Goal: Information Seeking & Learning: Learn about a topic

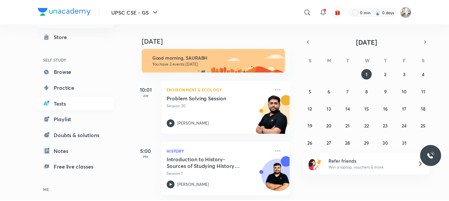
scroll to position [33, 0]
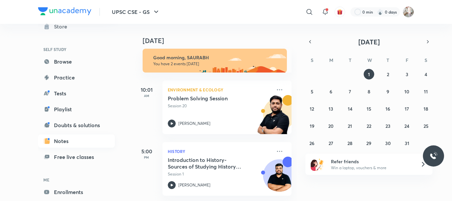
click at [59, 137] on link "Notes" at bounding box center [76, 140] width 77 height 13
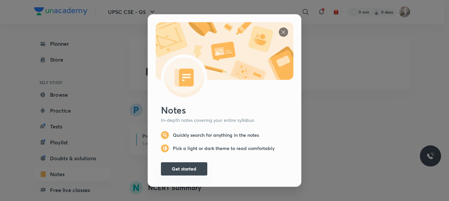
click at [177, 166] on button "Get started" at bounding box center [184, 168] width 46 height 13
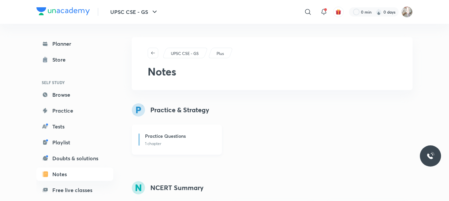
click at [174, 137] on h6 "Practice Questions" at bounding box center [165, 135] width 41 height 7
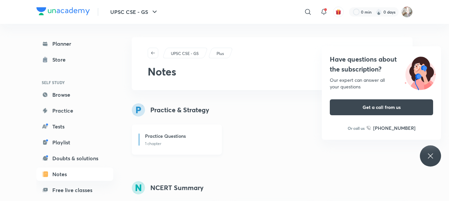
scroll to position [122, 0]
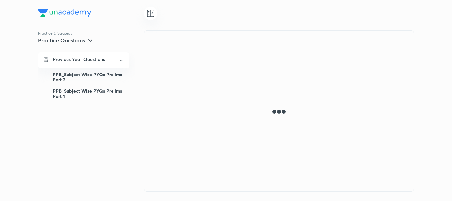
click at [82, 91] on div "PPB_Subject Wise PYQs Prelims Part 1" at bounding box center [89, 93] width 72 height 17
click at [79, 79] on div "PPB_Subject Wise PYQs Prelims Part 2" at bounding box center [89, 77] width 72 height 17
click at [85, 80] on div "PPB_Subject Wise PYQs Prelims Part 2" at bounding box center [89, 77] width 72 height 17
click at [0, 169] on div "Practice & Strategy Practice Questions Previous Year Questions PPB_Subject Wise…" at bounding box center [226, 100] width 452 height 201
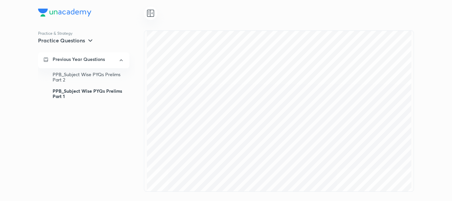
click at [0, 169] on div "Practice & Strategy Practice Questions Previous Year Questions PPB_Subject Wise…" at bounding box center [226, 100] width 452 height 201
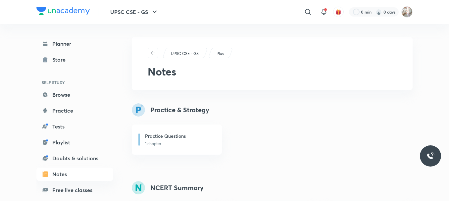
click at [269, 60] on div "UPSC CSE - GS Plus Notes" at bounding box center [272, 63] width 281 height 53
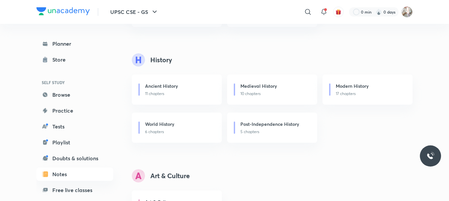
scroll to position [386, 0]
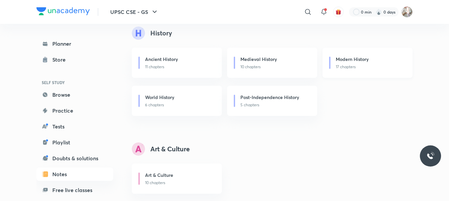
click at [346, 64] on p "17 chapters" at bounding box center [370, 67] width 69 height 6
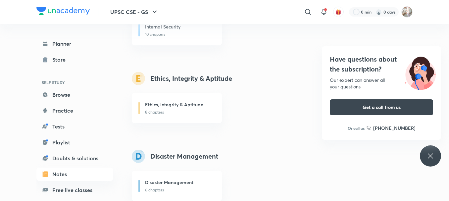
scroll to position [1129, 0]
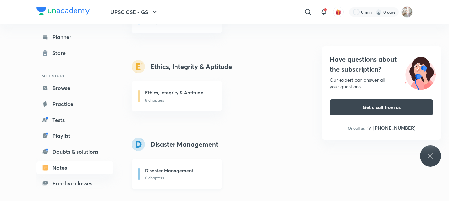
click at [186, 178] on p "6 chapters" at bounding box center [179, 178] width 69 height 6
click at [65, 41] on link "Planner" at bounding box center [74, 36] width 77 height 13
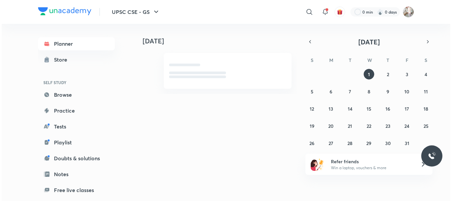
scroll to position [0, 0]
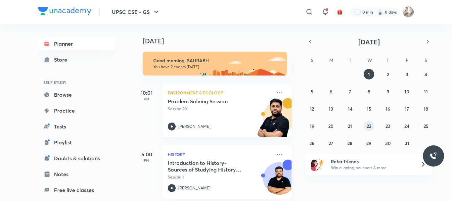
click at [368, 125] on abbr "22" at bounding box center [369, 126] width 5 height 6
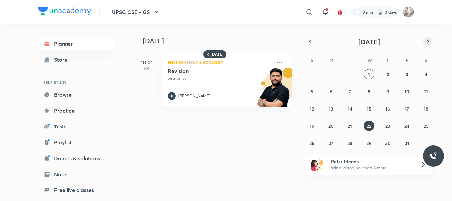
click at [429, 42] on icon "button" at bounding box center [427, 42] width 5 height 6
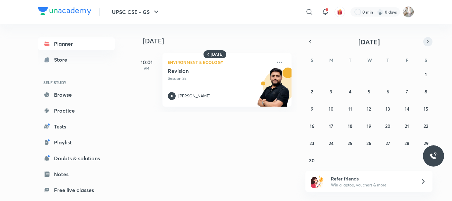
click at [429, 42] on icon "button" at bounding box center [427, 42] width 5 height 6
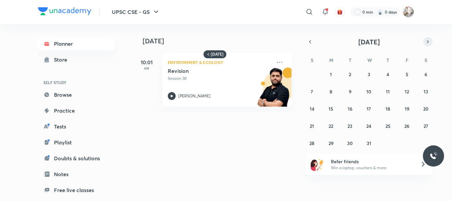
click at [429, 42] on icon "button" at bounding box center [427, 42] width 5 height 6
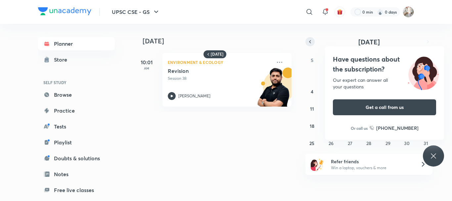
click at [311, 45] on button "button" at bounding box center [310, 41] width 9 height 9
click at [241, 167] on div "Today 22 October 10:01 AM Environment & Ecology Revision Session 38 Sudarshan G…" at bounding box center [273, 110] width 281 height 172
click at [310, 42] on icon "button" at bounding box center [310, 41] width 1 height 3
click at [309, 41] on icon "button" at bounding box center [310, 42] width 5 height 6
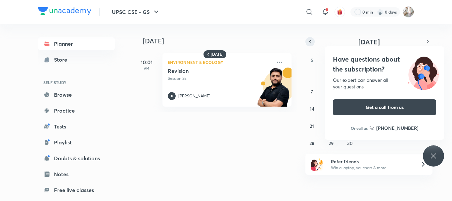
click at [309, 41] on icon "button" at bounding box center [310, 42] width 5 height 6
click at [313, 144] on abbr "27" at bounding box center [312, 143] width 5 height 6
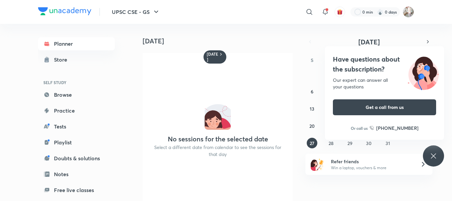
click at [323, 145] on div "29 30 1 2 3 4 5 6 7 8 9 10 11 12 13 14 15 16 17 18 19 20 21 22 23 24 25 26 27 2…" at bounding box center [369, 108] width 127 height 79
click at [335, 144] on button "28" at bounding box center [331, 143] width 11 height 11
click at [387, 145] on abbr "31" at bounding box center [388, 143] width 5 height 6
click at [216, 52] on h6 "[DATE]" at bounding box center [213, 57] width 12 height 11
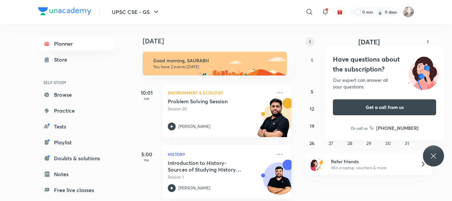
click at [313, 43] on icon "button" at bounding box center [310, 42] width 5 height 6
click at [313, 94] on abbr "7" at bounding box center [312, 91] width 2 height 6
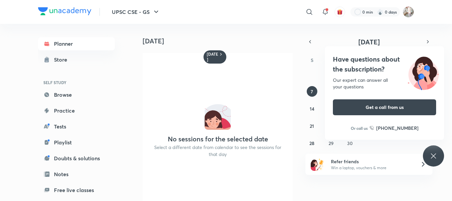
click at [327, 92] on div "Have questions about the subscription? Our expert can answer all your questions…" at bounding box center [384, 92] width 119 height 93
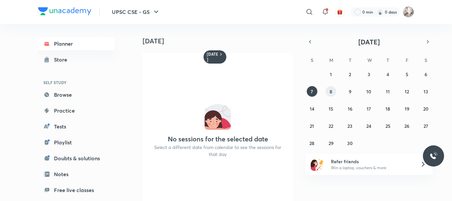
click at [329, 93] on button "8" at bounding box center [331, 91] width 11 height 11
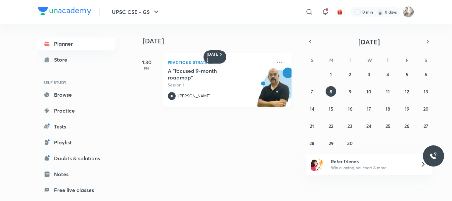
click at [199, 71] on h5 "A "focused 9-month roadmap"" at bounding box center [209, 74] width 82 height 13
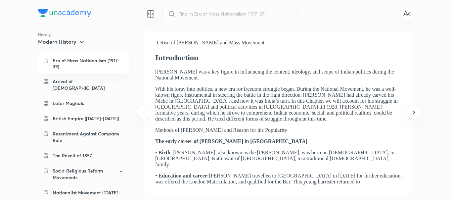
click at [87, 61] on p "Era of Mass Nationalism (1917-39)" at bounding box center [89, 64] width 72 height 12
click at [413, 115] on icon at bounding box center [414, 112] width 8 height 8
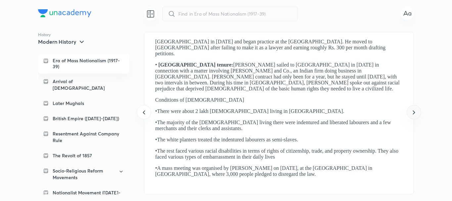
click at [413, 115] on icon at bounding box center [414, 112] width 8 height 8
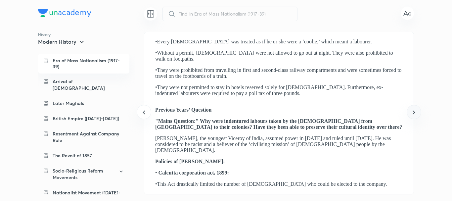
click at [413, 115] on icon at bounding box center [414, 112] width 8 height 8
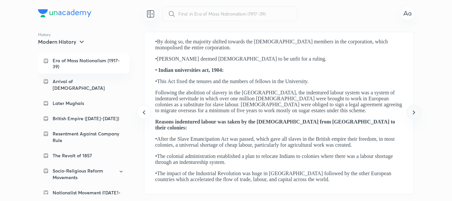
click at [413, 114] on icon at bounding box center [414, 112] width 2 height 4
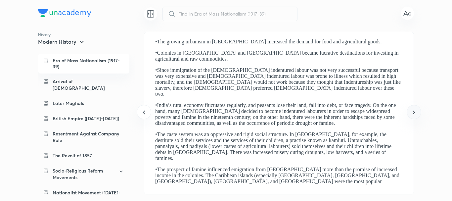
click at [413, 114] on icon at bounding box center [414, 112] width 2 height 4
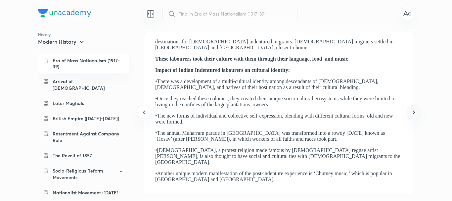
click at [413, 114] on icon at bounding box center [414, 112] width 2 height 4
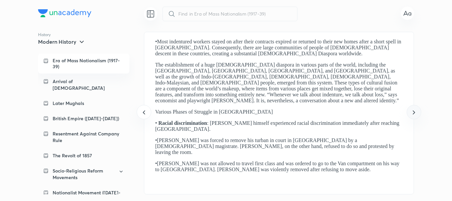
click at [413, 114] on icon at bounding box center [414, 112] width 2 height 4
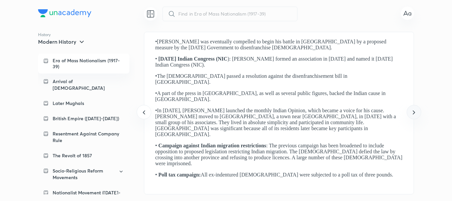
click at [413, 114] on icon at bounding box center [414, 112] width 8 height 8
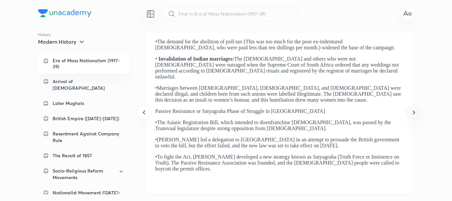
click at [413, 113] on icon at bounding box center [414, 112] width 8 height 8
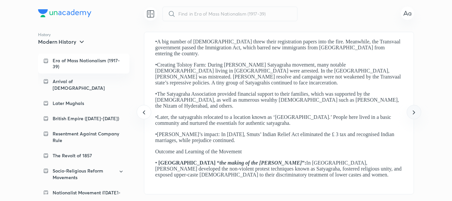
click at [413, 113] on icon at bounding box center [414, 112] width 8 height 8
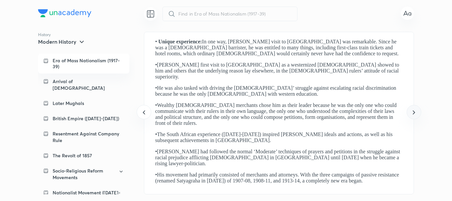
click at [413, 113] on icon at bounding box center [414, 112] width 8 height 8
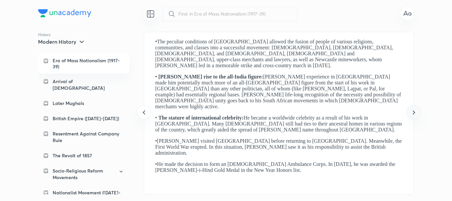
click at [413, 113] on icon at bounding box center [414, 112] width 8 height 8
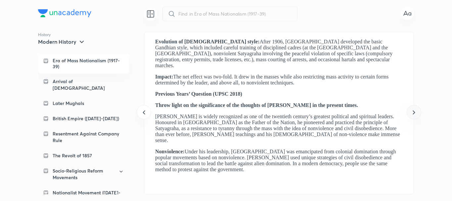
click at [413, 113] on icon at bounding box center [414, 112] width 8 height 8
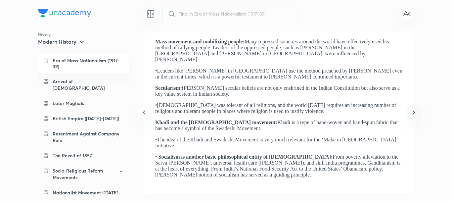
click at [413, 113] on icon at bounding box center [414, 112] width 8 height 8
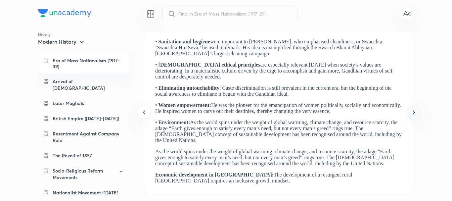
click at [413, 113] on icon at bounding box center [414, 112] width 8 height 8
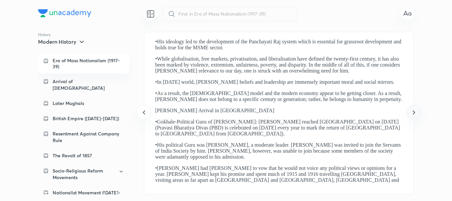
click at [413, 113] on icon at bounding box center [414, 112] width 8 height 8
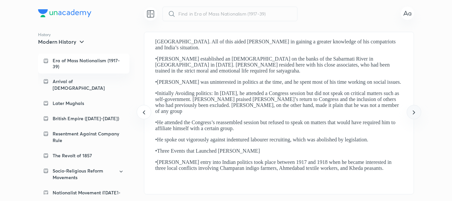
click at [413, 113] on icon at bounding box center [414, 112] width 8 height 8
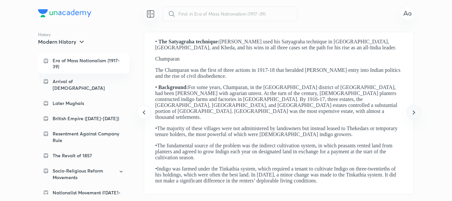
click at [413, 113] on icon at bounding box center [414, 112] width 8 height 8
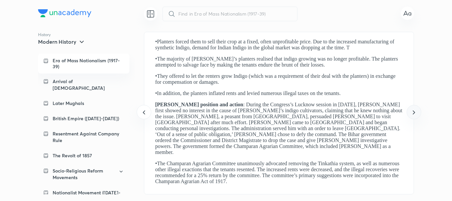
click at [413, 113] on icon at bounding box center [414, 112] width 8 height 8
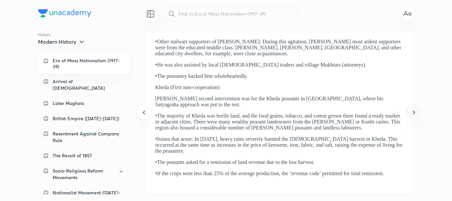
click at [413, 113] on icon at bounding box center [414, 112] width 8 height 8
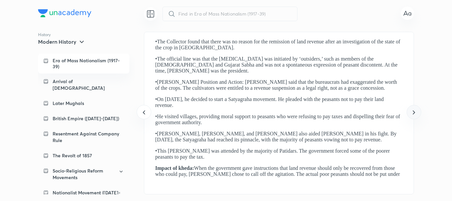
click at [413, 113] on icon at bounding box center [414, 112] width 8 height 8
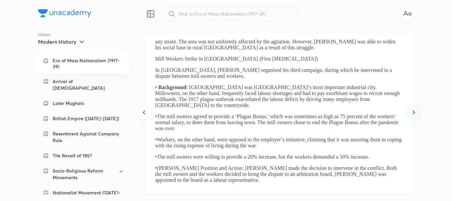
click at [413, 113] on icon at bounding box center [414, 112] width 8 height 8
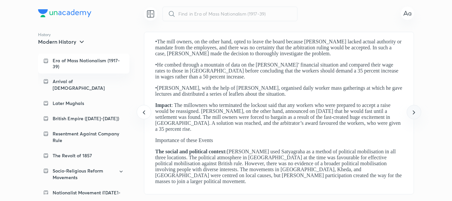
click at [413, 113] on icon at bounding box center [414, 112] width 8 height 8
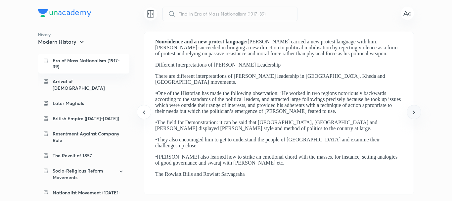
click at [413, 113] on icon at bounding box center [414, 112] width 8 height 8
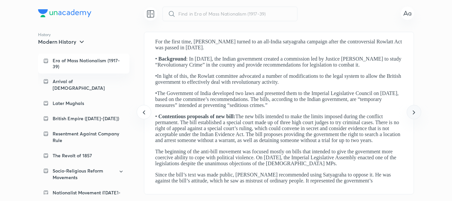
click at [413, 113] on icon at bounding box center [414, 112] width 8 height 8
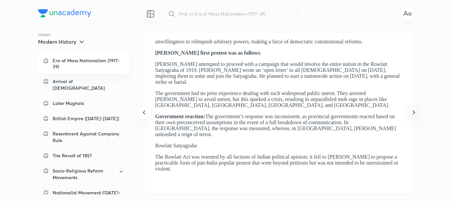
click at [413, 113] on icon at bounding box center [414, 112] width 8 height 8
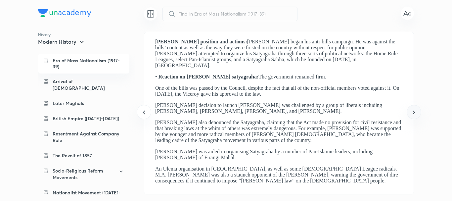
click at [413, 113] on icon at bounding box center [414, 112] width 8 height 8
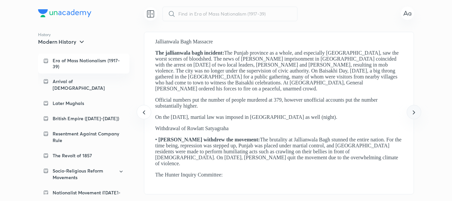
click at [413, 113] on icon at bounding box center [414, 112] width 8 height 8
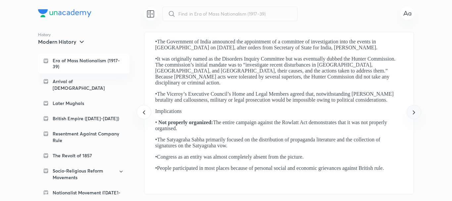
click at [413, 113] on icon at bounding box center [414, 112] width 8 height 8
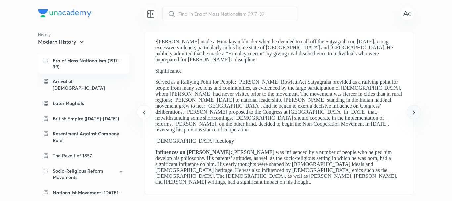
click at [413, 113] on icon at bounding box center [414, 112] width 8 height 8
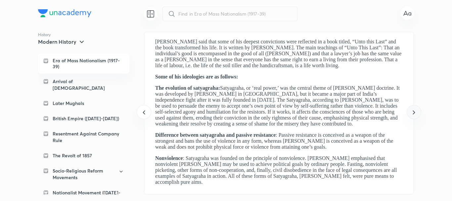
click at [413, 113] on icon at bounding box center [414, 112] width 8 height 8
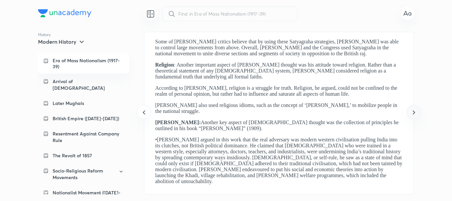
click at [413, 113] on icon at bounding box center [414, 112] width 8 height 8
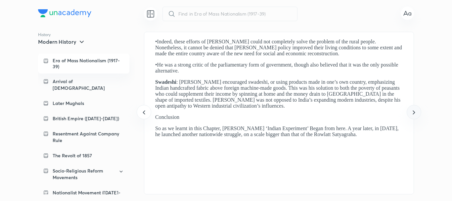
click at [413, 113] on icon at bounding box center [414, 112] width 8 height 8
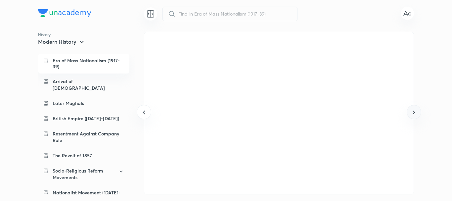
click at [413, 113] on icon at bounding box center [414, 112] width 8 height 8
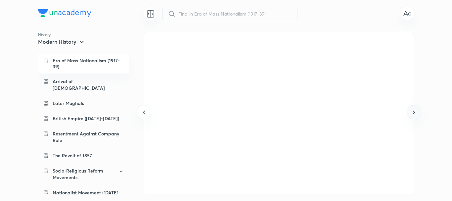
click at [413, 113] on icon at bounding box center [414, 112] width 8 height 8
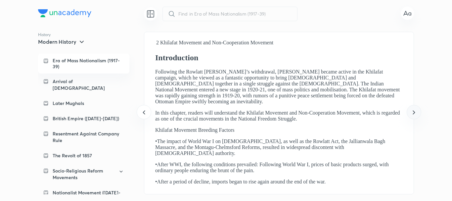
click at [413, 113] on icon at bounding box center [414, 112] width 8 height 8
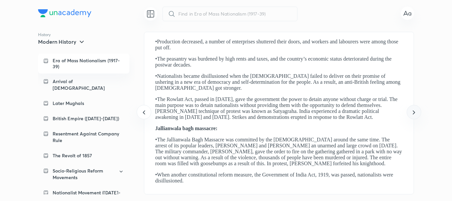
click at [413, 113] on icon at bounding box center [414, 112] width 8 height 8
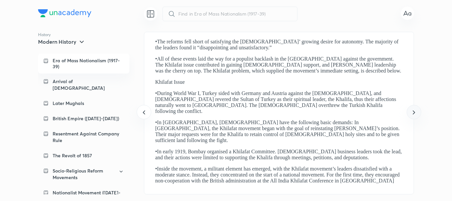
click at [413, 113] on icon at bounding box center [414, 112] width 8 height 8
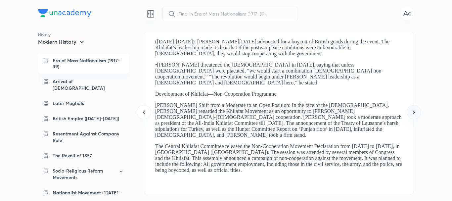
click at [413, 113] on icon at bounding box center [414, 112] width 8 height 8
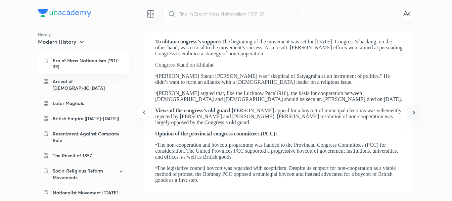
click at [413, 113] on icon at bounding box center [414, 112] width 8 height 8
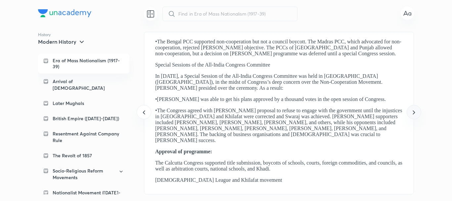
click at [413, 113] on icon at bounding box center [414, 112] width 8 height 8
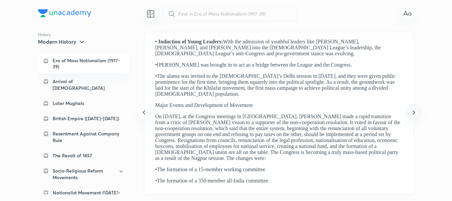
click at [413, 113] on icon at bounding box center [414, 112] width 8 height 8
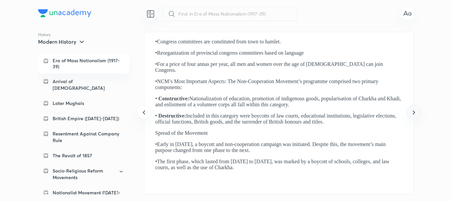
click at [413, 113] on icon at bounding box center [414, 112] width 8 height 8
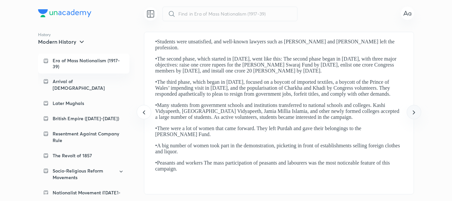
click at [413, 113] on icon at bounding box center [414, 112] width 8 height 8
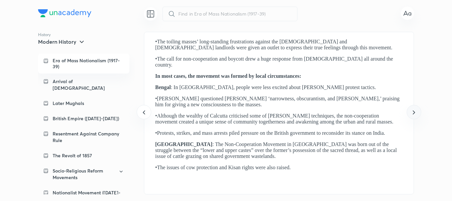
click at [413, 113] on icon at bounding box center [414, 112] width 8 height 8
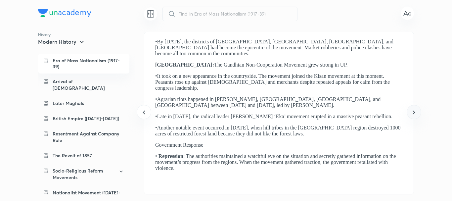
click at [413, 113] on icon at bounding box center [414, 112] width 8 height 8
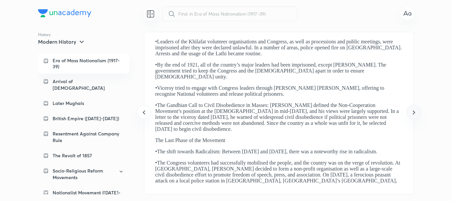
click at [413, 113] on icon at bounding box center [414, 112] width 8 height 8
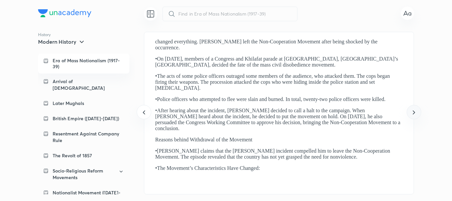
click at [413, 113] on icon at bounding box center [414, 112] width 8 height 8
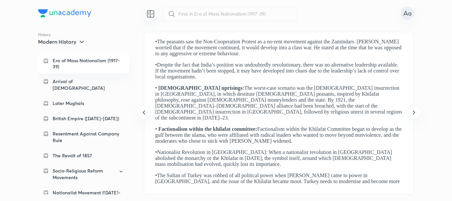
click at [405, 12] on icon at bounding box center [408, 13] width 8 height 8
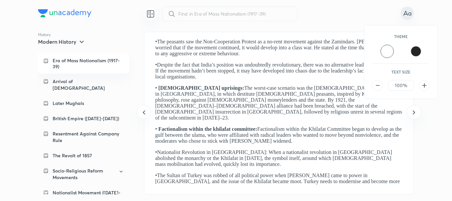
click at [405, 12] on div at bounding box center [226, 100] width 452 height 201
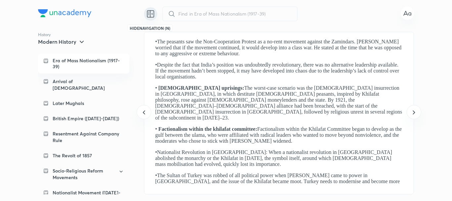
click at [152, 18] on div at bounding box center [150, 13] width 13 height 13
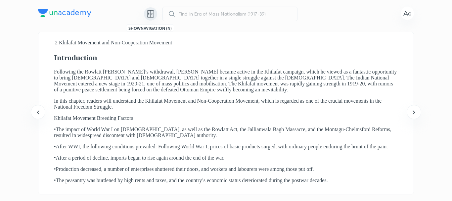
scroll to position [0, 3003]
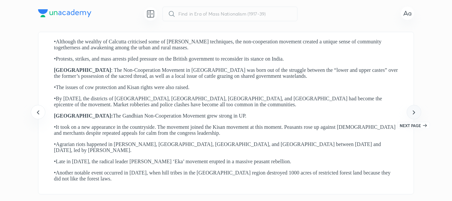
click at [415, 114] on icon at bounding box center [414, 112] width 8 height 8
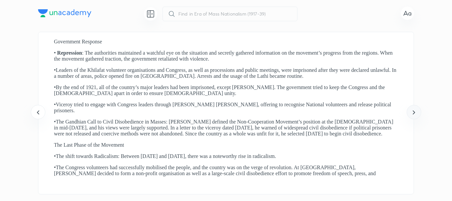
click at [415, 114] on icon at bounding box center [414, 112] width 8 height 8
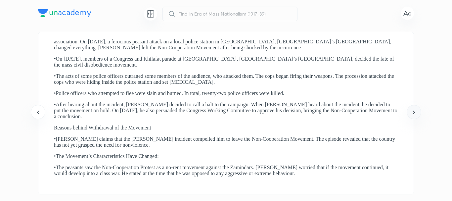
click at [415, 114] on icon at bounding box center [414, 112] width 8 height 8
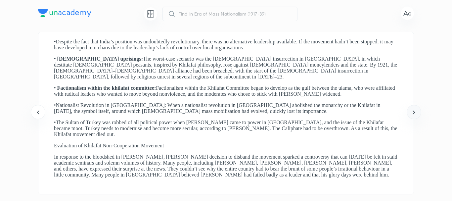
click at [416, 114] on icon at bounding box center [414, 112] width 8 height 8
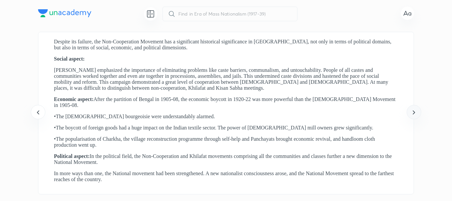
click at [416, 114] on icon at bounding box center [414, 112] width 8 height 8
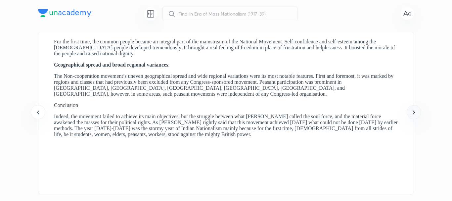
click at [417, 113] on icon at bounding box center [414, 112] width 8 height 8
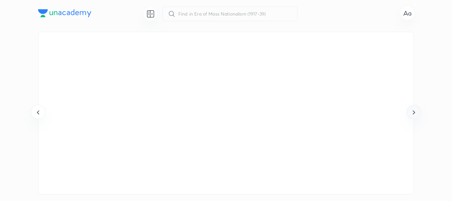
click at [417, 112] on icon at bounding box center [414, 112] width 8 height 8
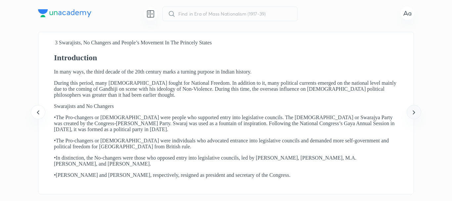
click at [417, 112] on icon at bounding box center [414, 112] width 8 height 8
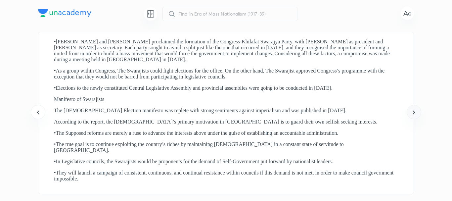
click at [417, 112] on icon at bounding box center [414, 112] width 8 height 8
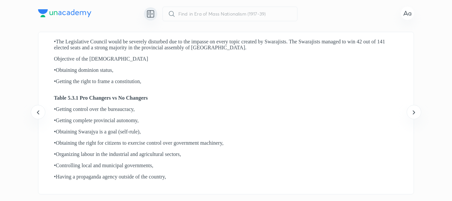
click at [148, 16] on icon at bounding box center [151, 14] width 8 height 8
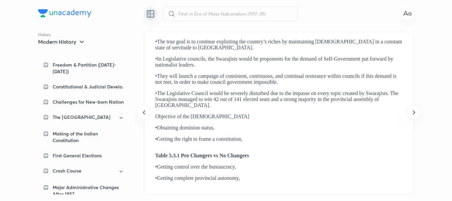
scroll to position [178, 0]
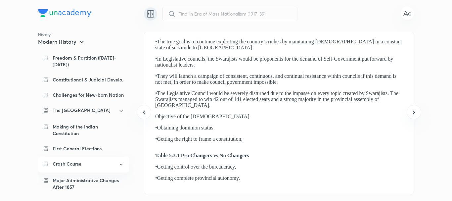
click at [118, 166] on icon at bounding box center [121, 165] width 6 height 8
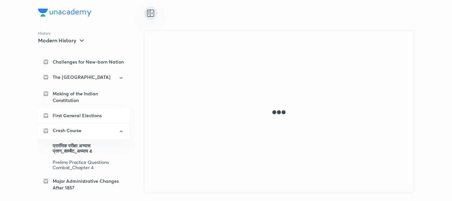
scroll to position [214, 0]
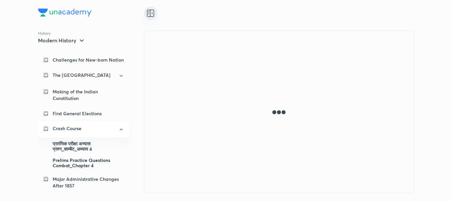
click at [85, 164] on div "Prelims Practice Questions Combat_Chapter 4" at bounding box center [89, 163] width 72 height 17
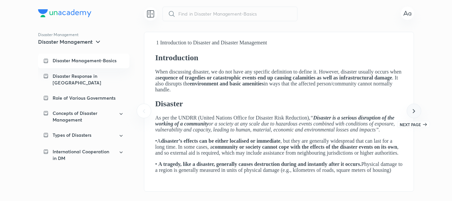
click at [415, 113] on icon at bounding box center [414, 111] width 8 height 8
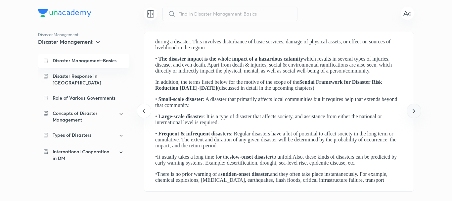
click at [414, 112] on icon at bounding box center [414, 111] width 2 height 4
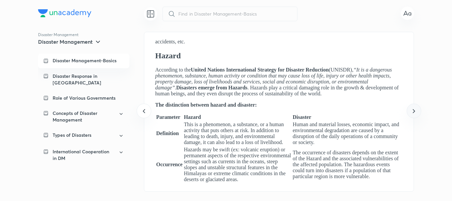
click at [414, 112] on icon at bounding box center [414, 111] width 2 height 4
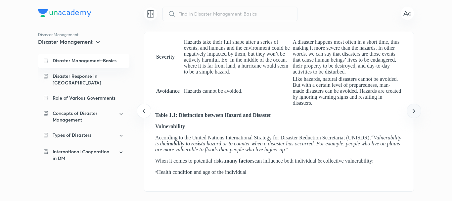
click at [414, 112] on icon at bounding box center [414, 111] width 2 height 4
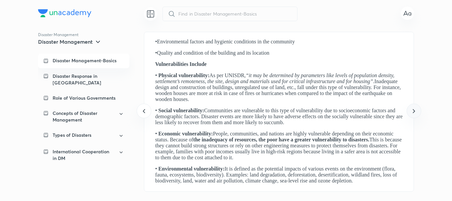
click at [414, 112] on icon at bounding box center [414, 111] width 2 height 4
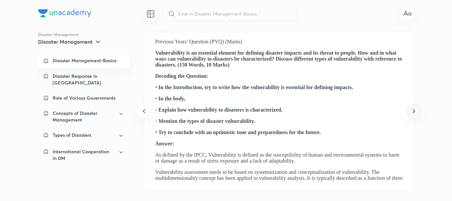
click at [414, 111] on icon at bounding box center [414, 111] width 8 height 8
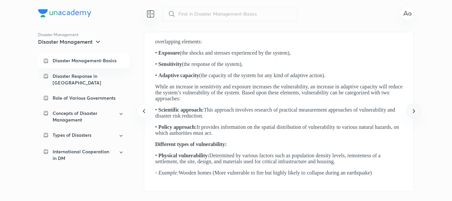
click at [414, 111] on icon at bounding box center [414, 111] width 8 height 8
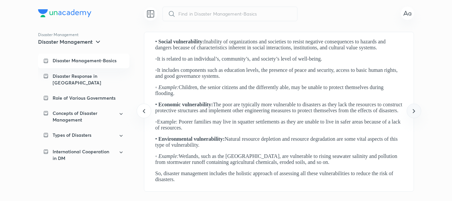
click at [414, 111] on icon at bounding box center [414, 111] width 8 height 8
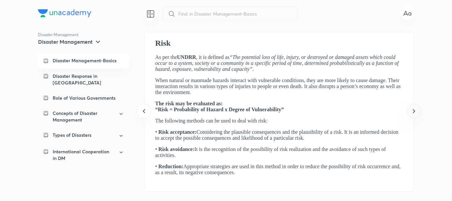
click at [414, 111] on icon at bounding box center [414, 111] width 8 height 8
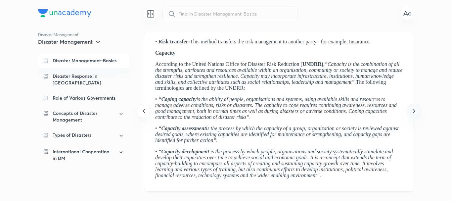
click at [414, 111] on icon at bounding box center [414, 111] width 8 height 8
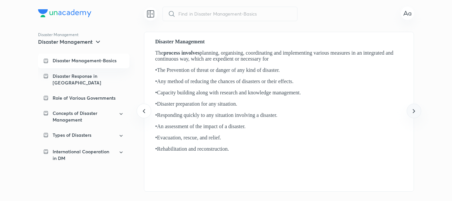
click at [414, 111] on icon at bounding box center [414, 111] width 8 height 8
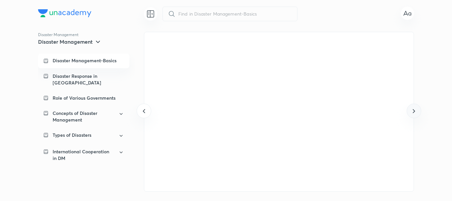
click at [414, 111] on icon at bounding box center [414, 111] width 8 height 8
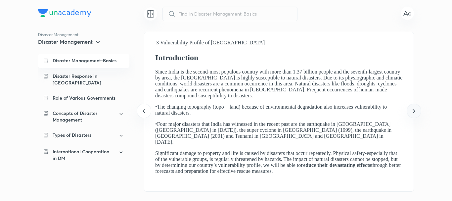
click at [414, 111] on icon at bounding box center [414, 111] width 8 height 8
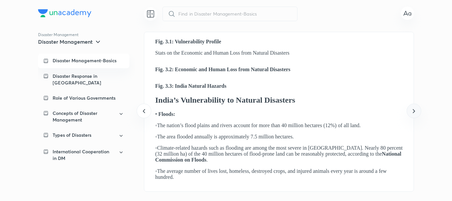
click at [414, 111] on icon at bounding box center [414, 111] width 8 height 8
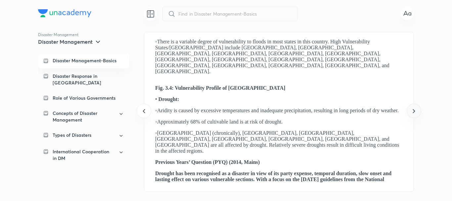
click at [414, 111] on icon at bounding box center [414, 111] width 8 height 8
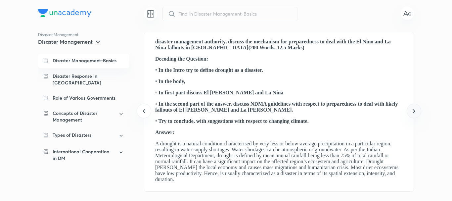
click at [414, 111] on icon at bounding box center [414, 111] width 8 height 8
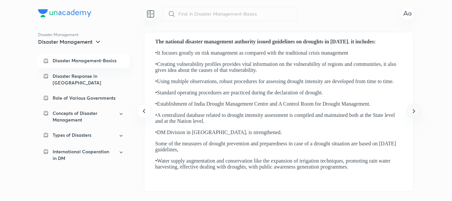
click at [414, 111] on icon at bounding box center [414, 111] width 8 height 8
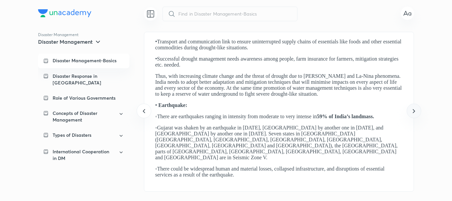
click at [414, 111] on icon at bounding box center [414, 111] width 8 height 8
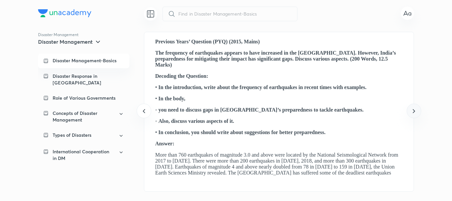
click at [414, 111] on icon at bounding box center [414, 111] width 8 height 8
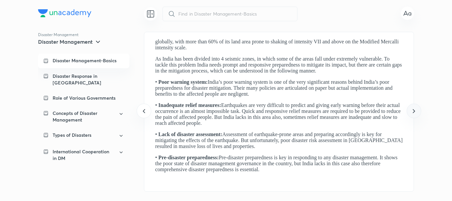
click at [414, 111] on icon at bounding box center [414, 111] width 8 height 8
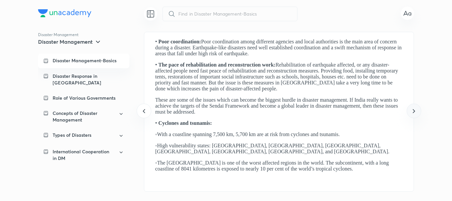
click at [414, 111] on icon at bounding box center [414, 111] width 8 height 8
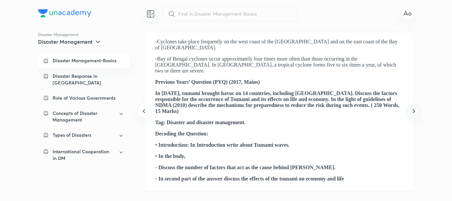
click at [414, 111] on icon at bounding box center [414, 111] width 8 height 8
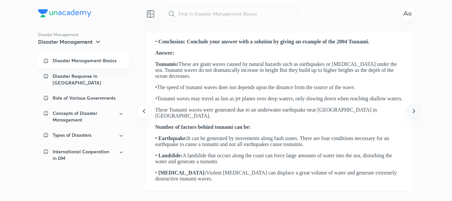
click at [414, 111] on icon at bounding box center [414, 111] width 8 height 8
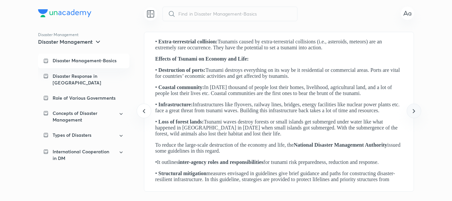
click at [414, 111] on icon at bounding box center [414, 111] width 8 height 8
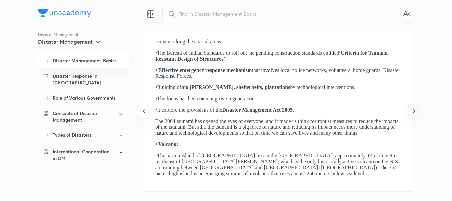
click at [414, 111] on icon at bounding box center [414, 111] width 8 height 8
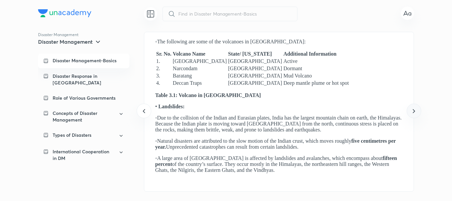
click at [414, 111] on icon at bounding box center [414, 111] width 8 height 8
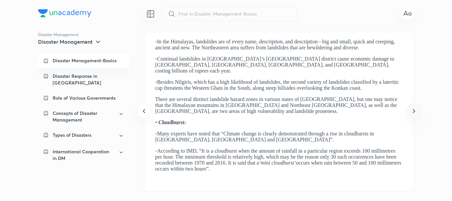
click at [414, 111] on icon at bounding box center [414, 111] width 8 height 8
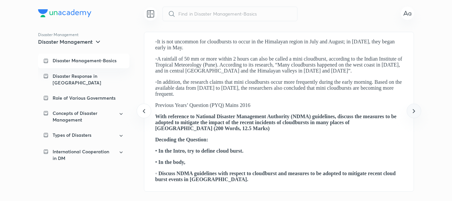
click at [414, 111] on icon at bounding box center [414, 111] width 8 height 8
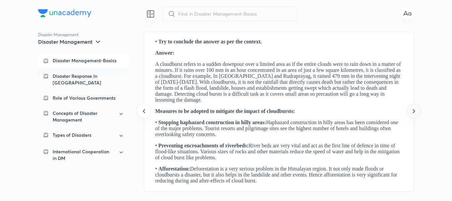
click at [414, 111] on icon at bounding box center [414, 111] width 8 height 8
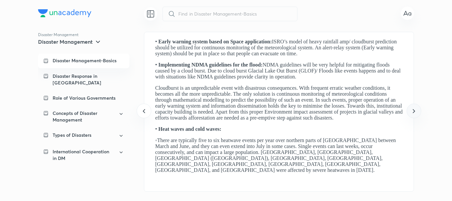
click at [414, 111] on icon at bounding box center [414, 111] width 8 height 8
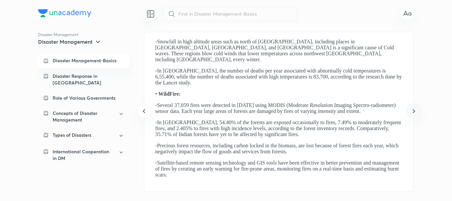
click at [414, 111] on icon at bounding box center [414, 111] width 8 height 8
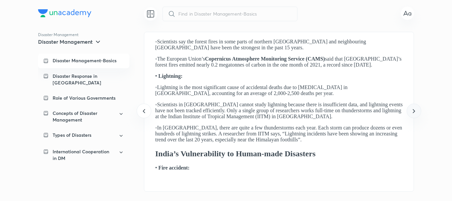
click at [414, 111] on icon at bounding box center [414, 111] width 8 height 8
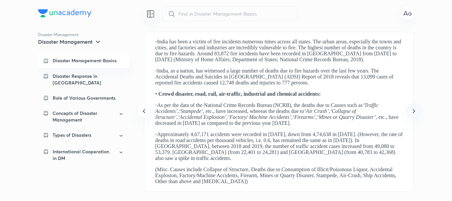
click at [414, 111] on icon at bounding box center [414, 111] width 8 height 8
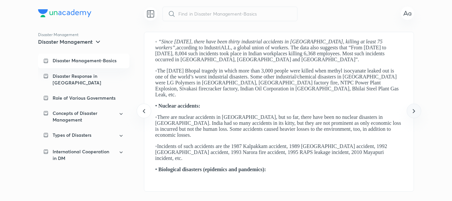
click at [414, 111] on icon at bounding box center [414, 111] width 8 height 8
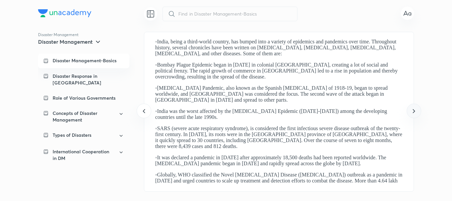
click at [414, 111] on icon at bounding box center [414, 111] width 8 height 8
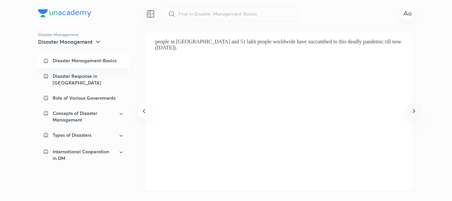
click at [414, 111] on icon at bounding box center [414, 111] width 8 height 8
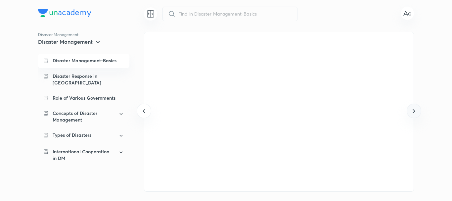
click at [414, 111] on icon at bounding box center [414, 111] width 8 height 8
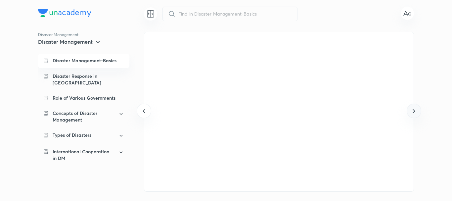
click at [414, 111] on icon at bounding box center [414, 111] width 8 height 8
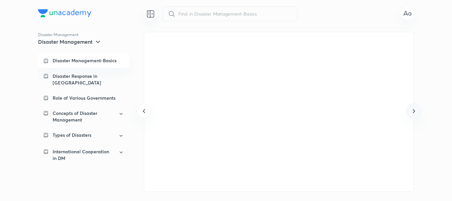
scroll to position [0, 12936]
click at [414, 111] on icon at bounding box center [414, 111] width 8 height 8
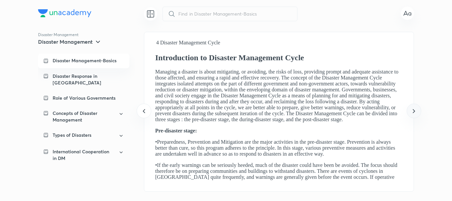
click at [414, 111] on icon at bounding box center [414, 111] width 8 height 8
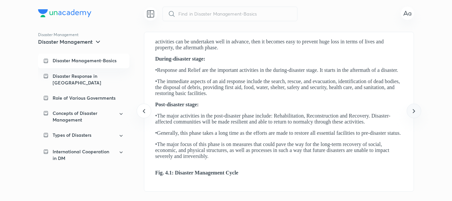
click at [414, 111] on icon at bounding box center [414, 111] width 8 height 8
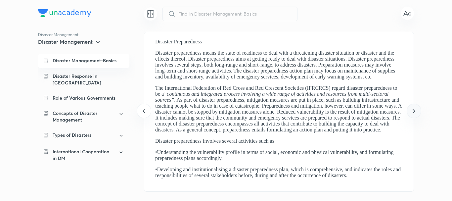
click at [414, 111] on icon at bounding box center [414, 111] width 8 height 8
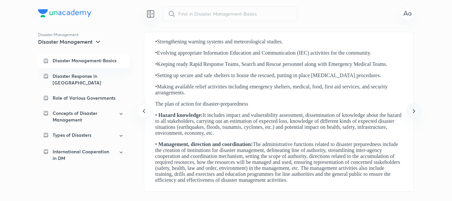
click at [414, 111] on icon at bounding box center [414, 111] width 8 height 8
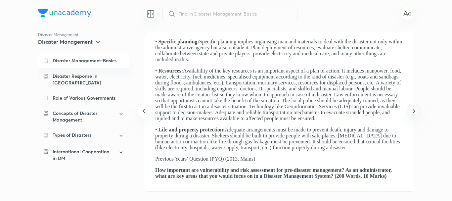
click at [414, 111] on icon at bounding box center [414, 111] width 8 height 8
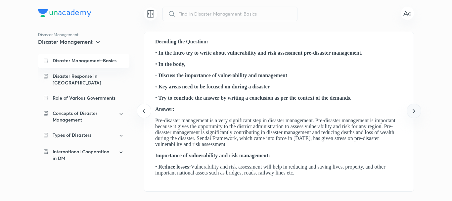
click at [414, 111] on icon at bounding box center [414, 111] width 8 height 8
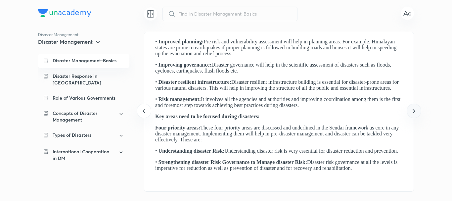
click at [414, 111] on icon at bounding box center [414, 111] width 8 height 8
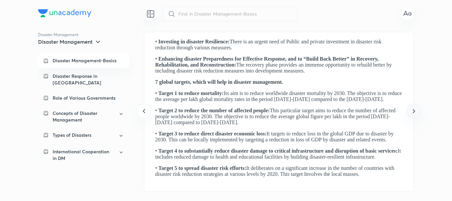
click at [414, 111] on icon at bounding box center [414, 111] width 8 height 8
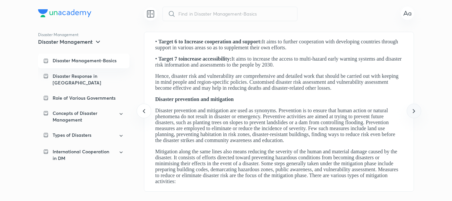
click at [414, 111] on icon at bounding box center [414, 111] width 8 height 8
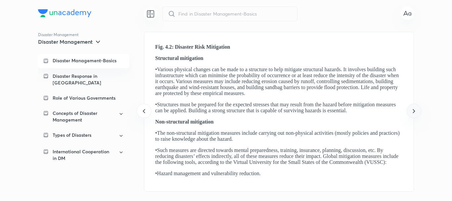
click at [414, 111] on icon at bounding box center [414, 111] width 8 height 8
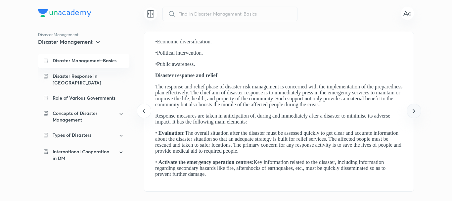
click at [414, 111] on icon at bounding box center [414, 111] width 8 height 8
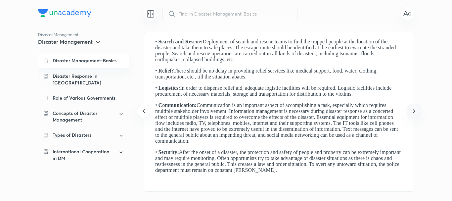
click at [414, 111] on icon at bounding box center [414, 111] width 8 height 8
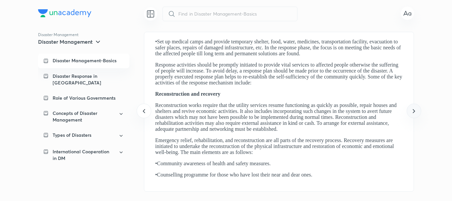
click at [414, 111] on icon at bounding box center [414, 111] width 8 height 8
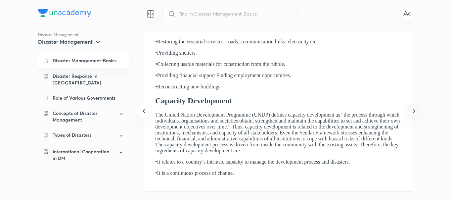
click at [414, 111] on icon at bounding box center [414, 111] width 8 height 8
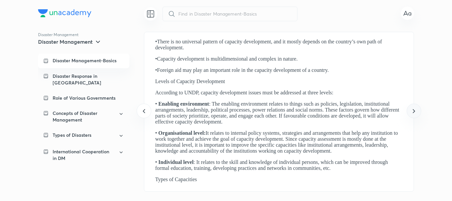
click at [414, 111] on icon at bounding box center [414, 111] width 8 height 8
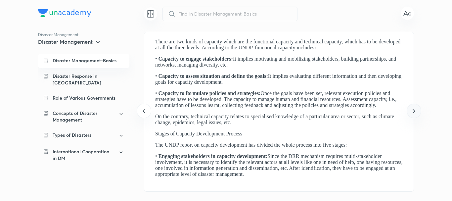
click at [414, 111] on icon at bounding box center [414, 111] width 8 height 8
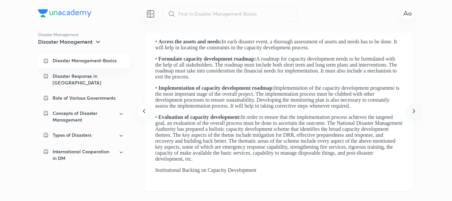
click at [414, 111] on icon at bounding box center [414, 111] width 8 height 8
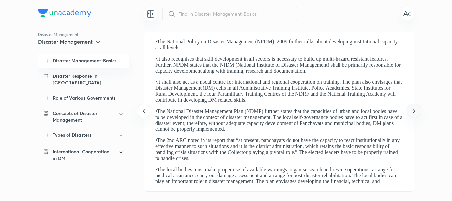
click at [414, 111] on icon at bounding box center [414, 111] width 8 height 8
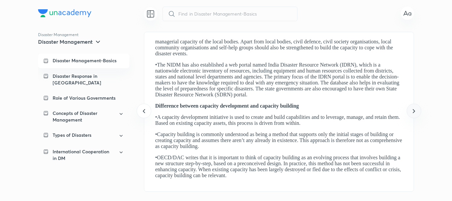
click at [414, 111] on icon at bounding box center [414, 111] width 8 height 8
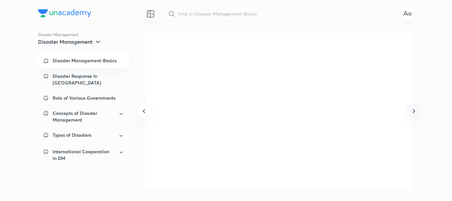
click at [414, 111] on icon at bounding box center [414, 111] width 8 height 8
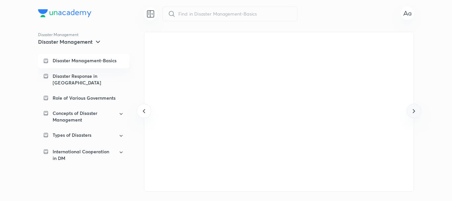
click at [414, 111] on icon at bounding box center [414, 111] width 8 height 8
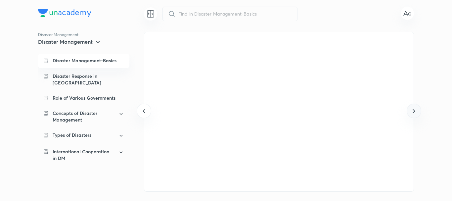
scroll to position [0, 17248]
click at [414, 111] on icon at bounding box center [414, 111] width 8 height 8
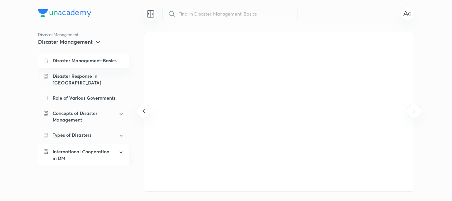
click at [119, 148] on icon at bounding box center [121, 152] width 6 height 8
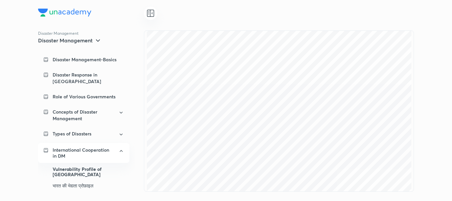
scroll to position [3904, 0]
click at [119, 130] on icon at bounding box center [121, 134] width 6 height 8
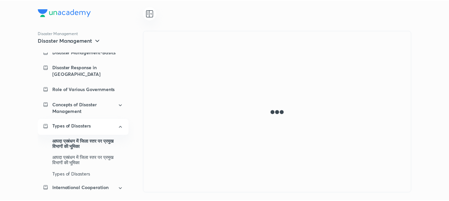
scroll to position [10, 0]
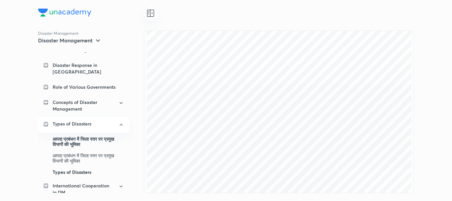
click at [83, 167] on div "Types of Disasters" at bounding box center [89, 172] width 72 height 11
click at [66, 11] on img at bounding box center [64, 13] width 53 height 8
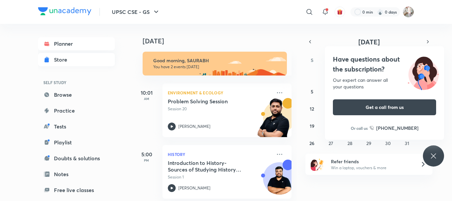
click at [52, 58] on link "Store" at bounding box center [76, 59] width 77 height 13
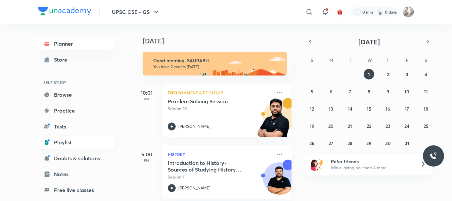
click at [56, 142] on link "Playlist" at bounding box center [76, 142] width 77 height 13
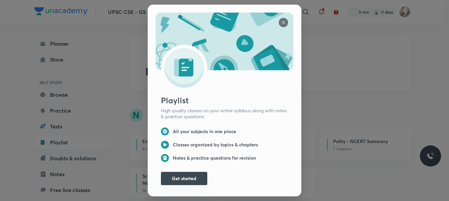
click at [174, 178] on button "Get started" at bounding box center [184, 178] width 46 height 13
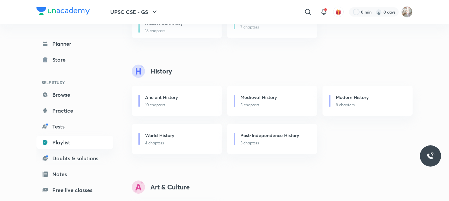
scroll to position [166, 0]
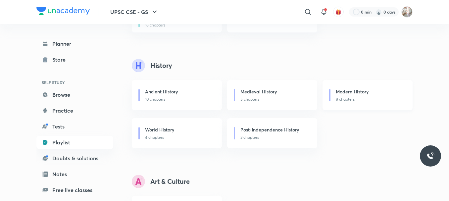
click at [344, 98] on p "8 chapters" at bounding box center [370, 99] width 69 height 6
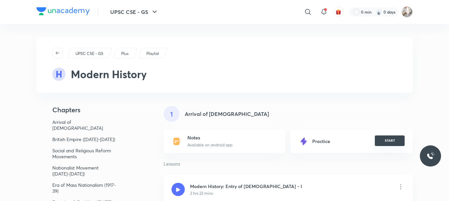
click at [392, 142] on button "START" at bounding box center [390, 140] width 30 height 11
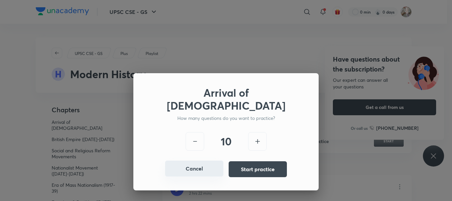
click at [186, 171] on button "Cancel" at bounding box center [194, 169] width 58 height 16
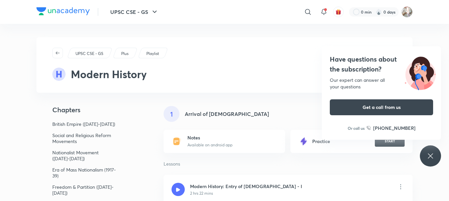
scroll to position [30, 0]
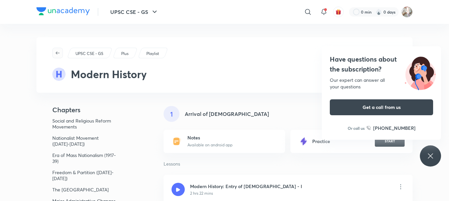
click at [55, 54] on icon "button" at bounding box center [57, 52] width 5 height 5
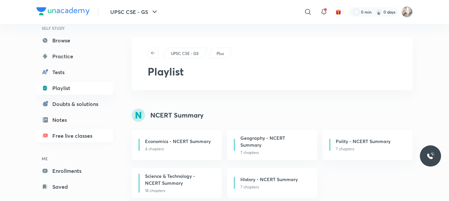
scroll to position [65, 0]
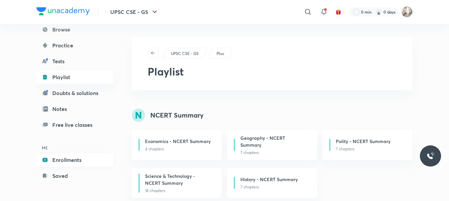
click at [60, 160] on link "Enrollments" at bounding box center [74, 159] width 77 height 13
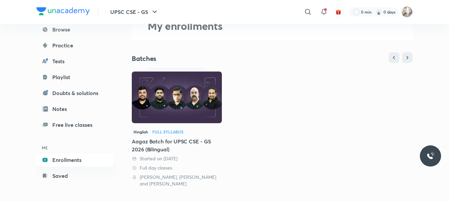
scroll to position [44, 0]
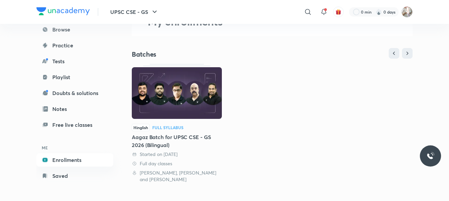
click at [170, 142] on div "Aagaz Batch for UPSC CSE - GS 2026 (Bilingual)" at bounding box center [177, 141] width 90 height 16
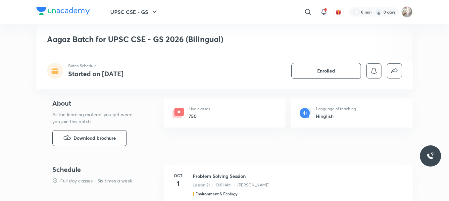
scroll to position [232, 0]
click at [82, 132] on button "Download brochure" at bounding box center [89, 137] width 74 height 16
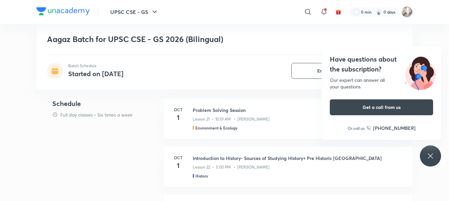
scroll to position [298, 0]
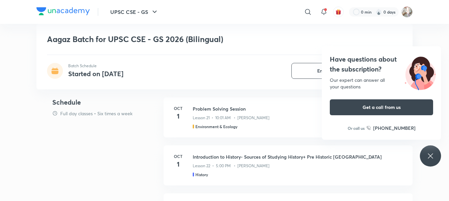
drag, startPoint x: 183, startPoint y: 200, endPoint x: 95, endPoint y: 172, distance: 92.8
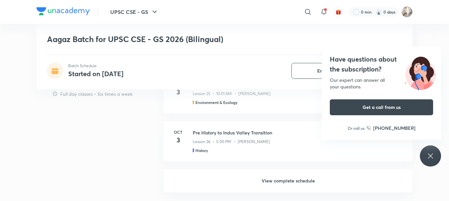
scroll to position [508, 0]
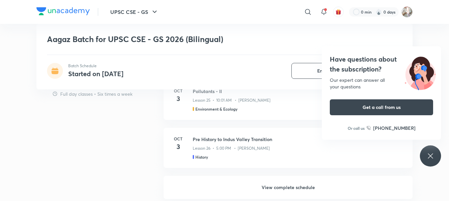
click at [366, 59] on h4 "Have questions about the subscription?" at bounding box center [381, 64] width 103 height 20
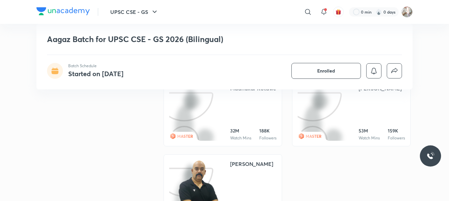
scroll to position [1070, 0]
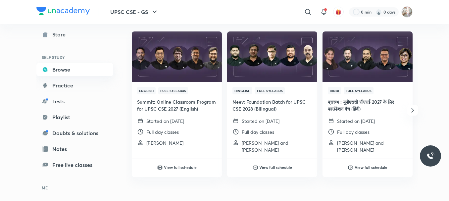
scroll to position [44, 0]
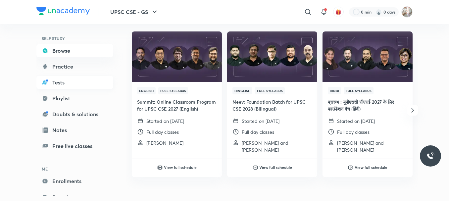
click at [58, 81] on link "Tests" at bounding box center [74, 82] width 77 height 13
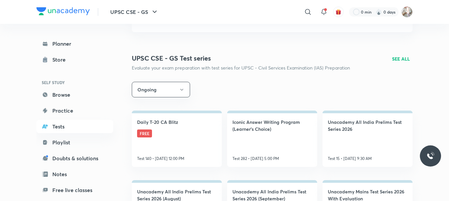
scroll to position [66, 0]
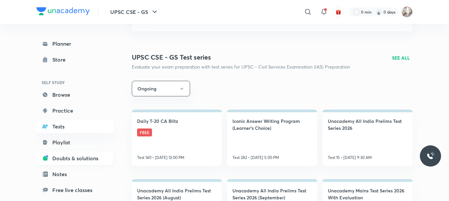
click at [56, 159] on link "Doubts & solutions" at bounding box center [74, 158] width 77 height 13
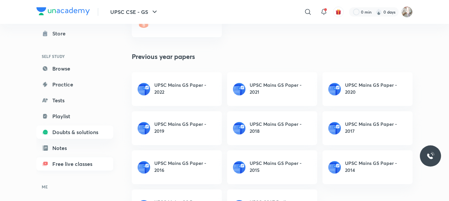
scroll to position [33, 0]
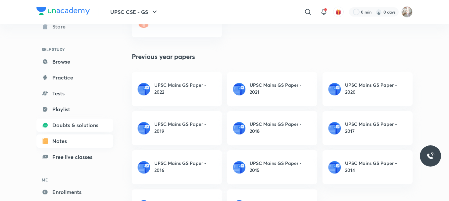
click at [61, 141] on link "Notes" at bounding box center [74, 140] width 77 height 13
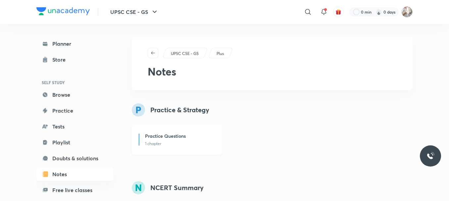
click at [176, 143] on p "1 chapter" at bounding box center [179, 144] width 69 height 6
